Goal: Task Accomplishment & Management: Use online tool/utility

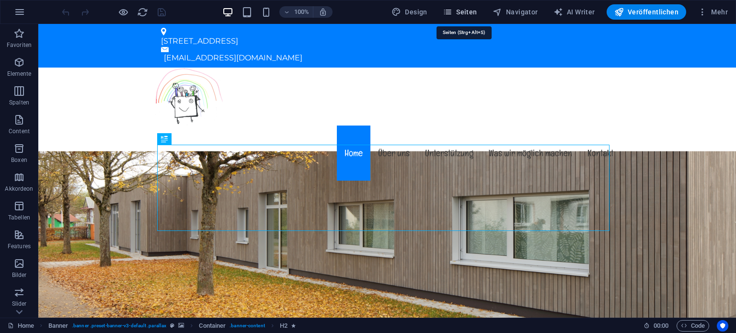
click at [459, 13] on span "Seiten" at bounding box center [460, 12] width 35 height 10
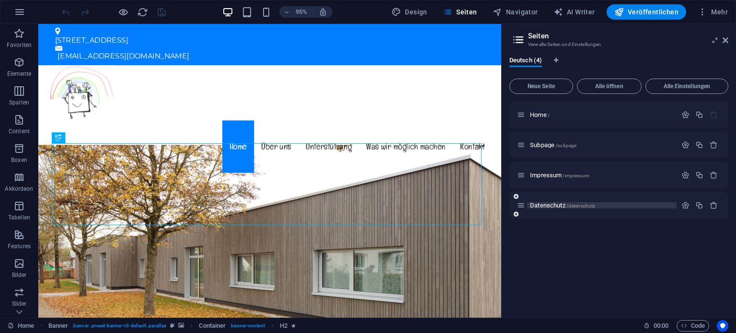
click at [554, 207] on span "Datenschutz /datenschutz" at bounding box center [562, 205] width 65 height 7
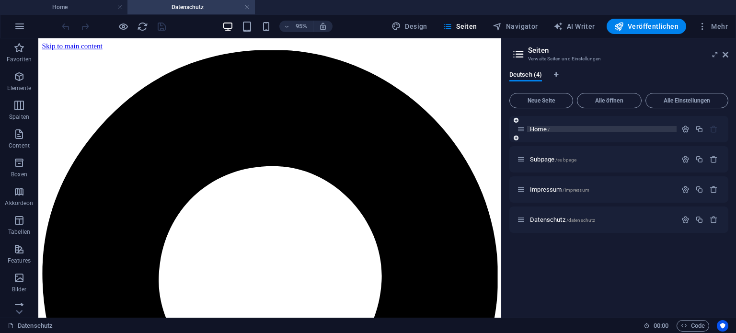
click at [542, 129] on span "Home /" at bounding box center [540, 129] width 20 height 7
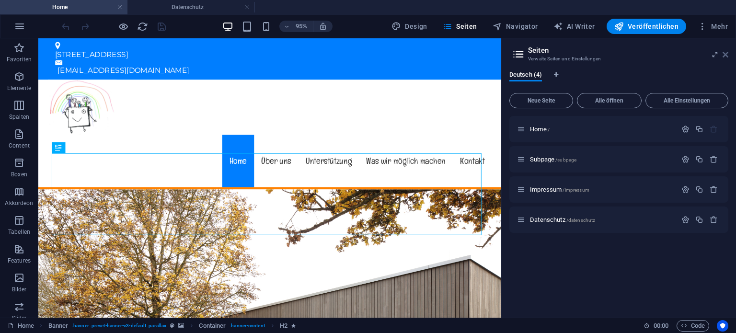
click at [728, 52] on icon at bounding box center [726, 55] width 6 height 8
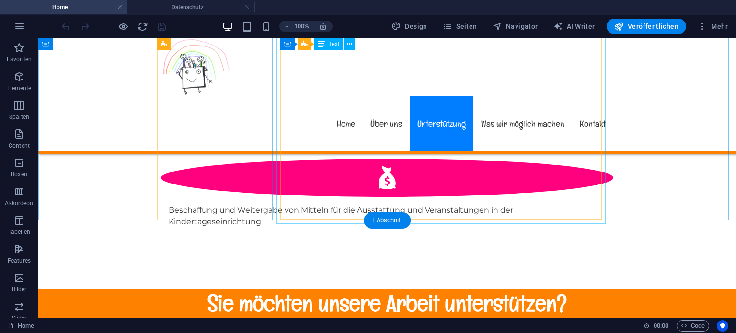
scroll to position [911, 0]
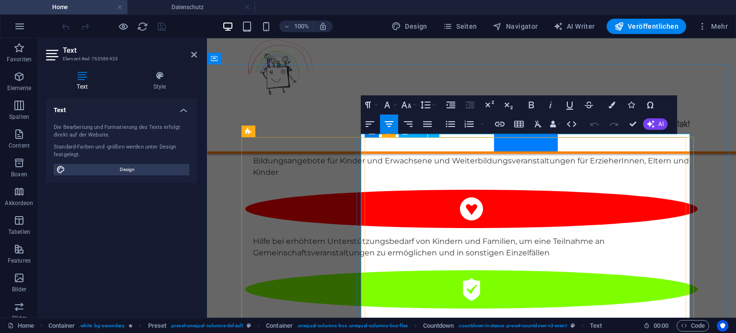
scroll to position [809, 0]
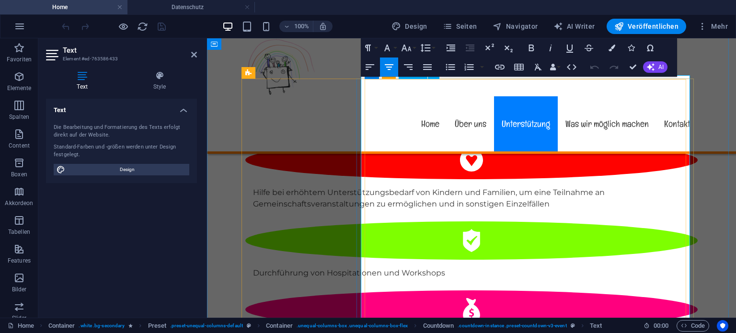
drag, startPoint x: 535, startPoint y: 270, endPoint x: 510, endPoint y: 274, distance: 25.2
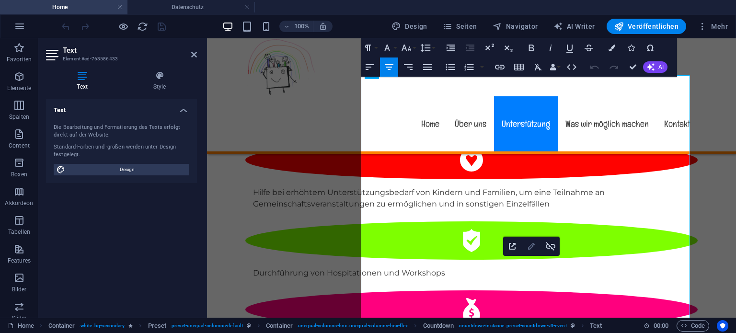
click at [529, 245] on icon "button" at bounding box center [532, 247] width 12 height 12
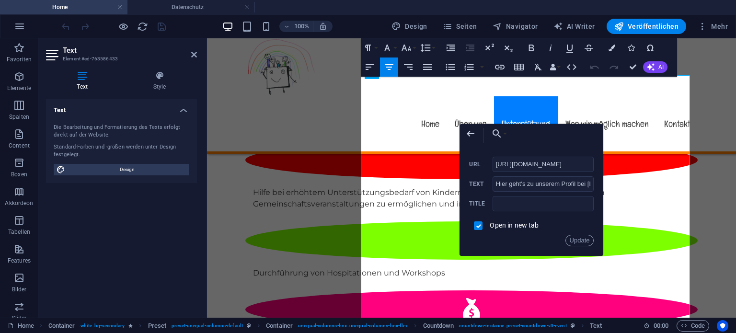
scroll to position [0, 13]
click at [514, 162] on input "[URL][DOMAIN_NAME]" at bounding box center [544, 164] width 102 height 15
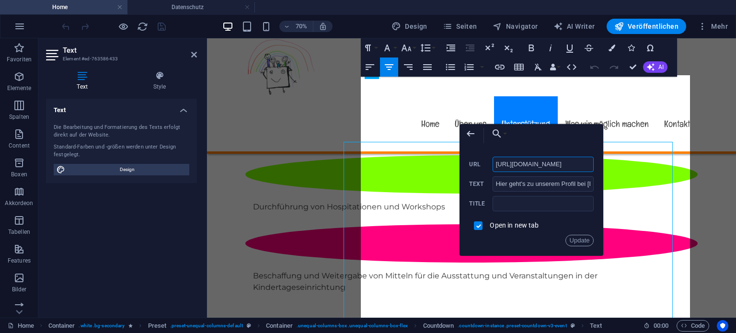
scroll to position [809, 0]
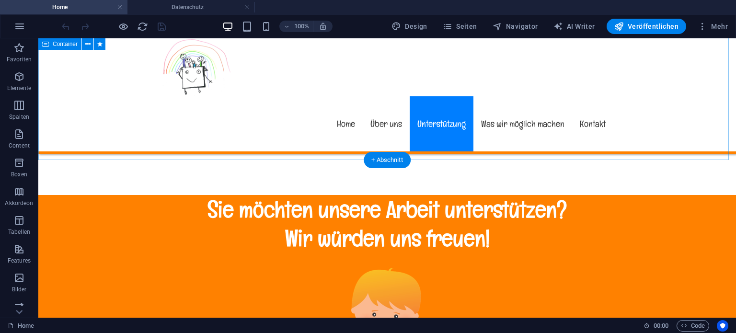
scroll to position [1048, 0]
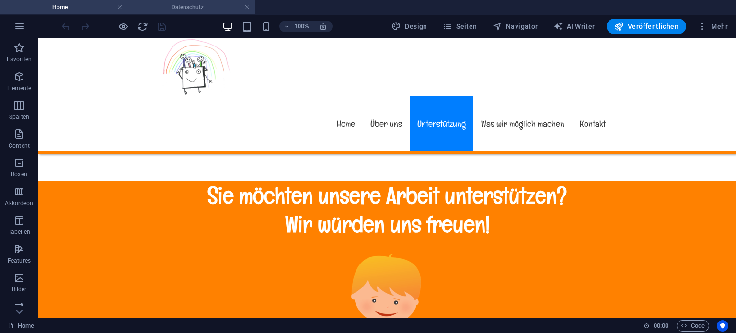
click at [196, 11] on h4 "Datenschutz" at bounding box center [190, 7] width 127 height 11
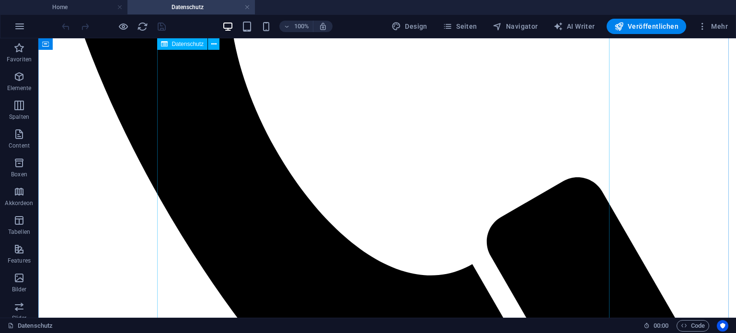
scroll to position [2072, 0]
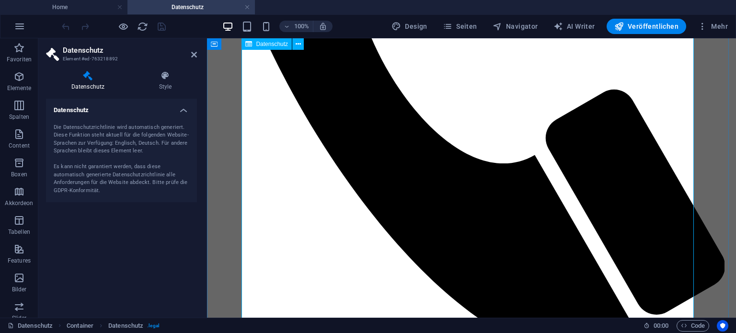
scroll to position [1640, 0]
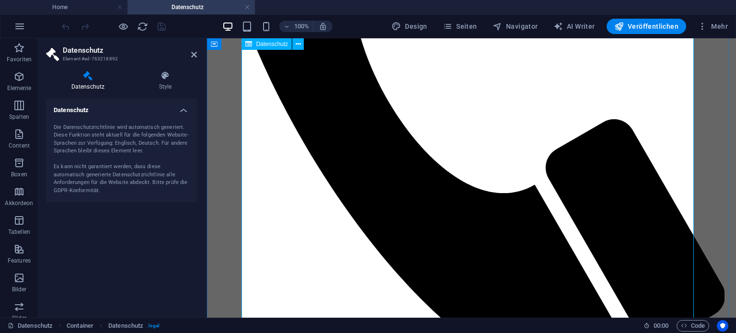
drag, startPoint x: 195, startPoint y: 55, endPoint x: 158, endPoint y: 16, distance: 53.6
click at [195, 55] on icon at bounding box center [194, 55] width 6 height 8
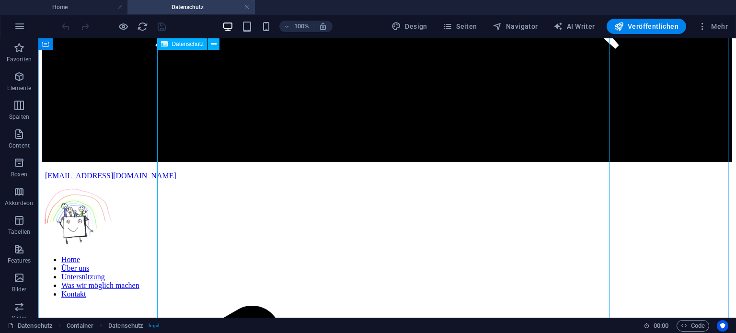
scroll to position [1353, 0]
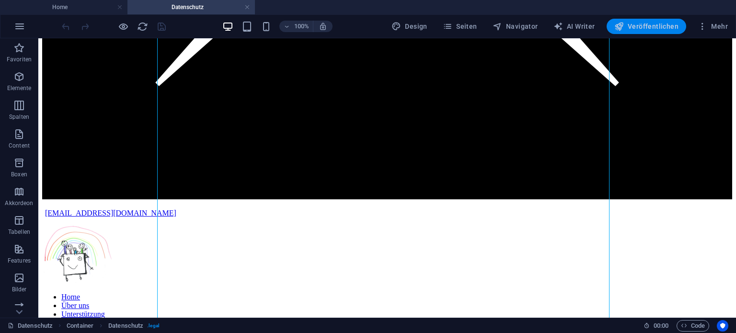
click at [648, 24] on span "Veröffentlichen" at bounding box center [646, 27] width 64 height 10
